Goal: Navigation & Orientation: Go to known website

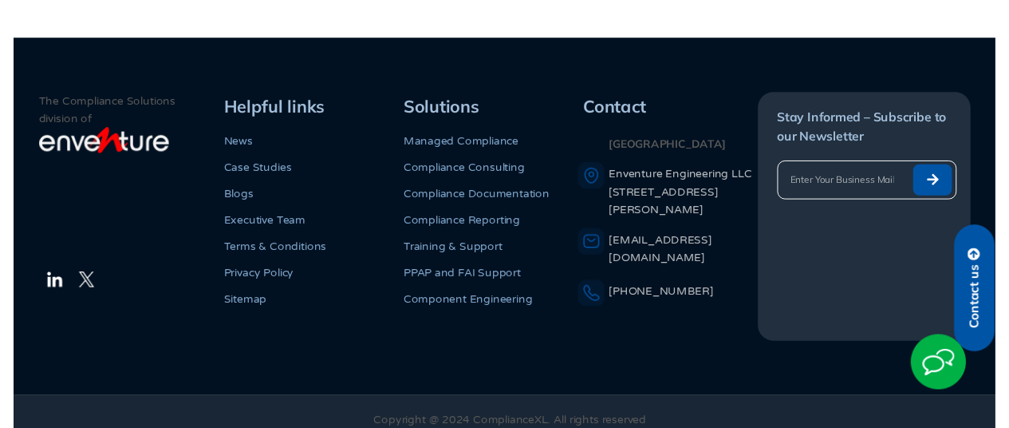
scroll to position [4141, 0]
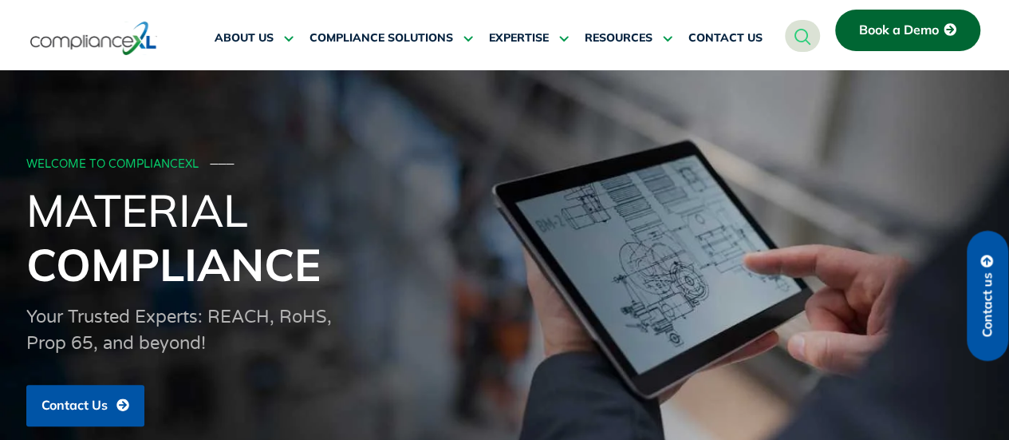
scroll to position [2118, 0]
